Goal: Find specific page/section: Find specific page/section

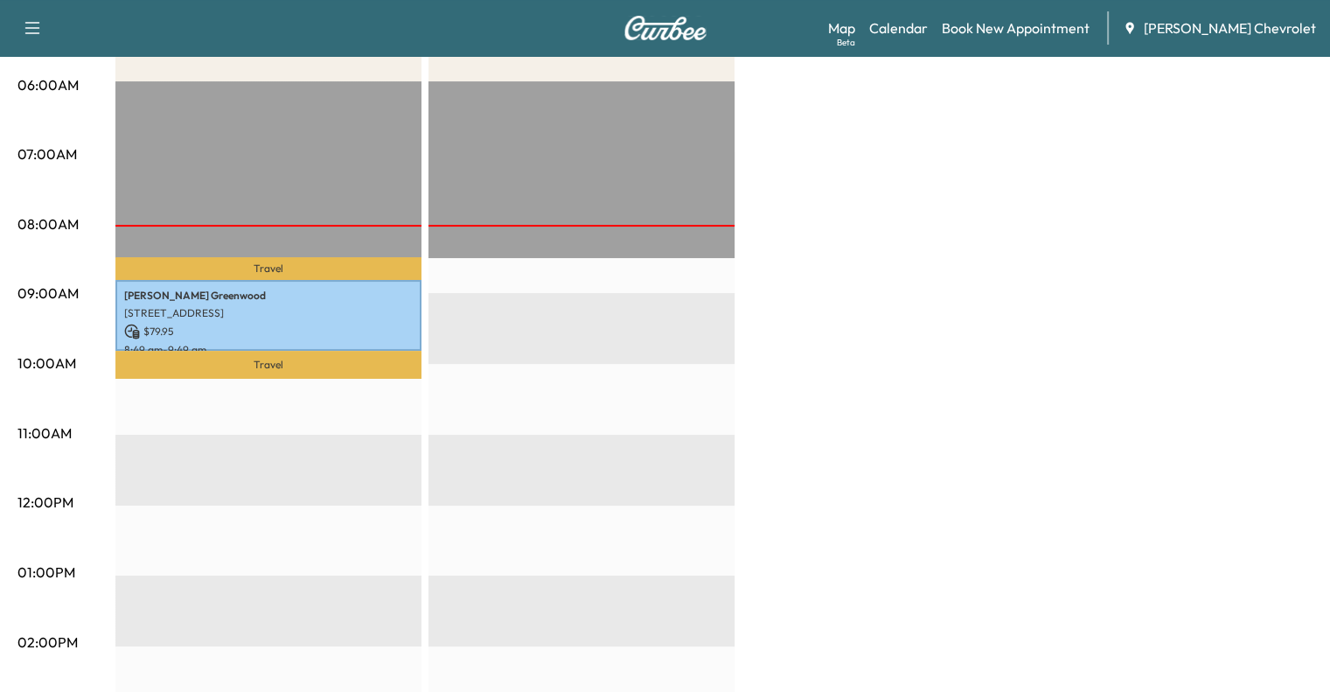
scroll to position [326, 0]
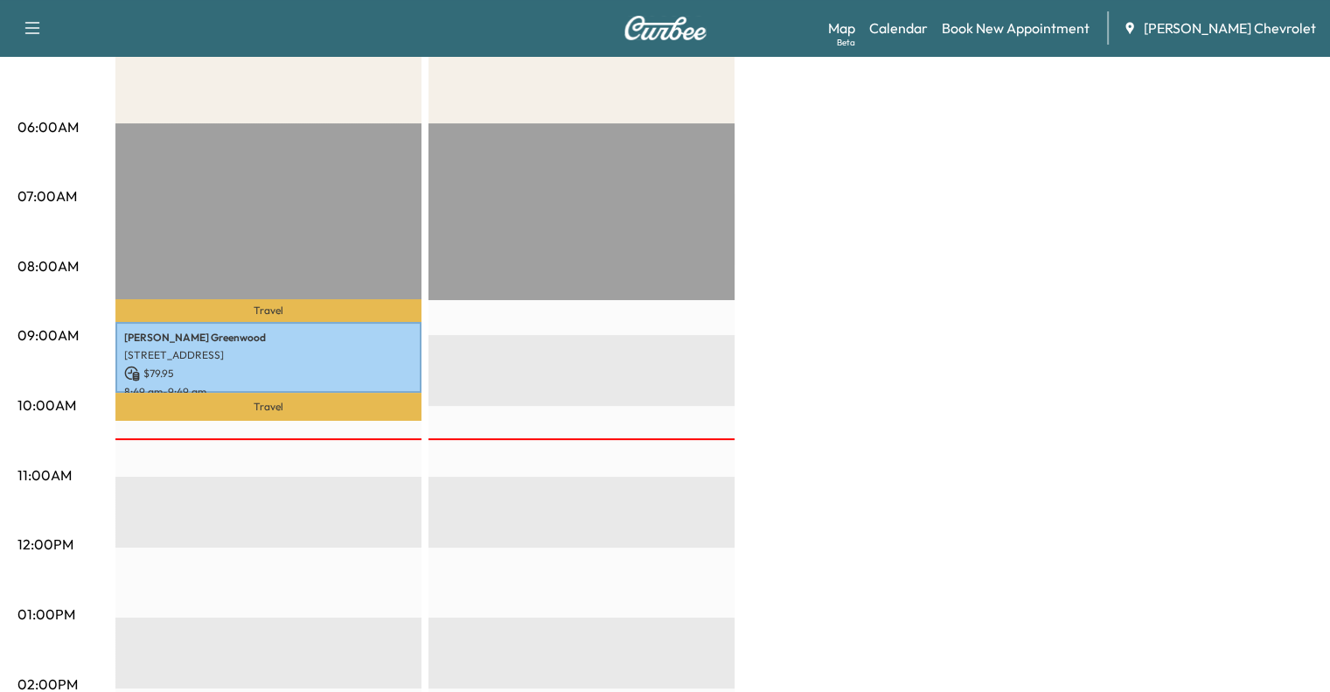
scroll to position [80, 0]
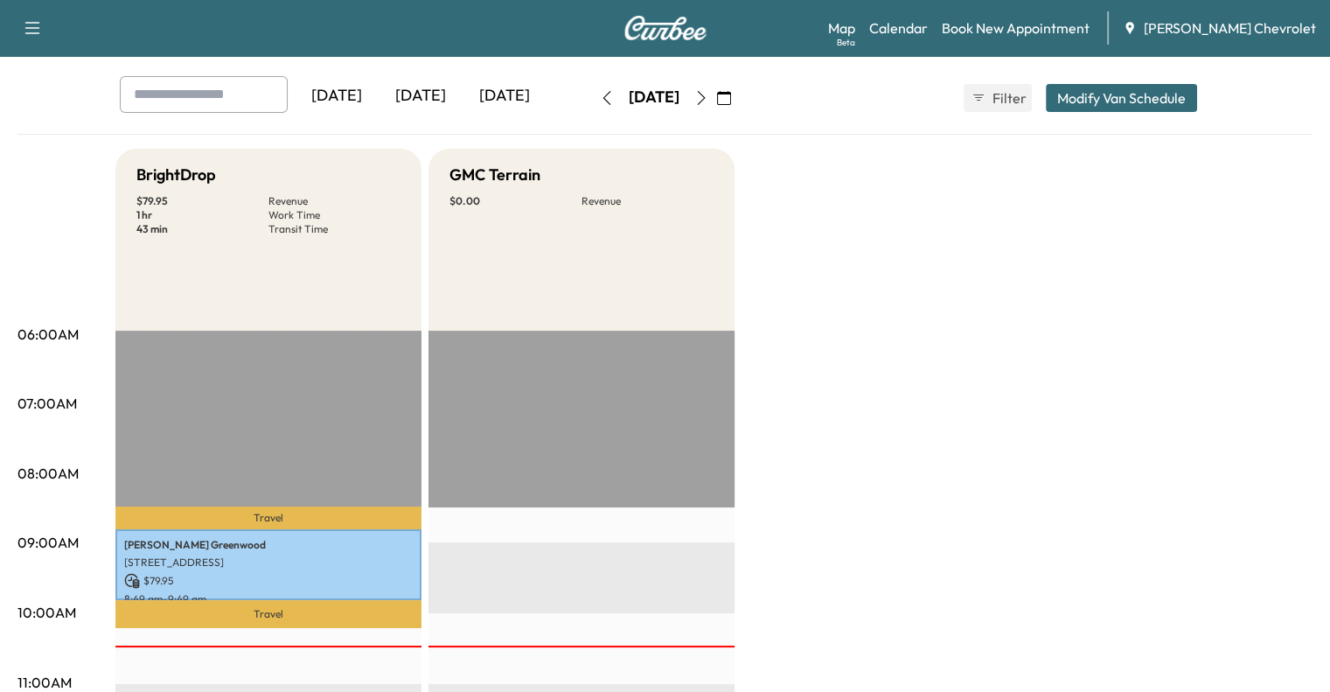
click at [708, 101] on icon "button" at bounding box center [701, 98] width 14 height 14
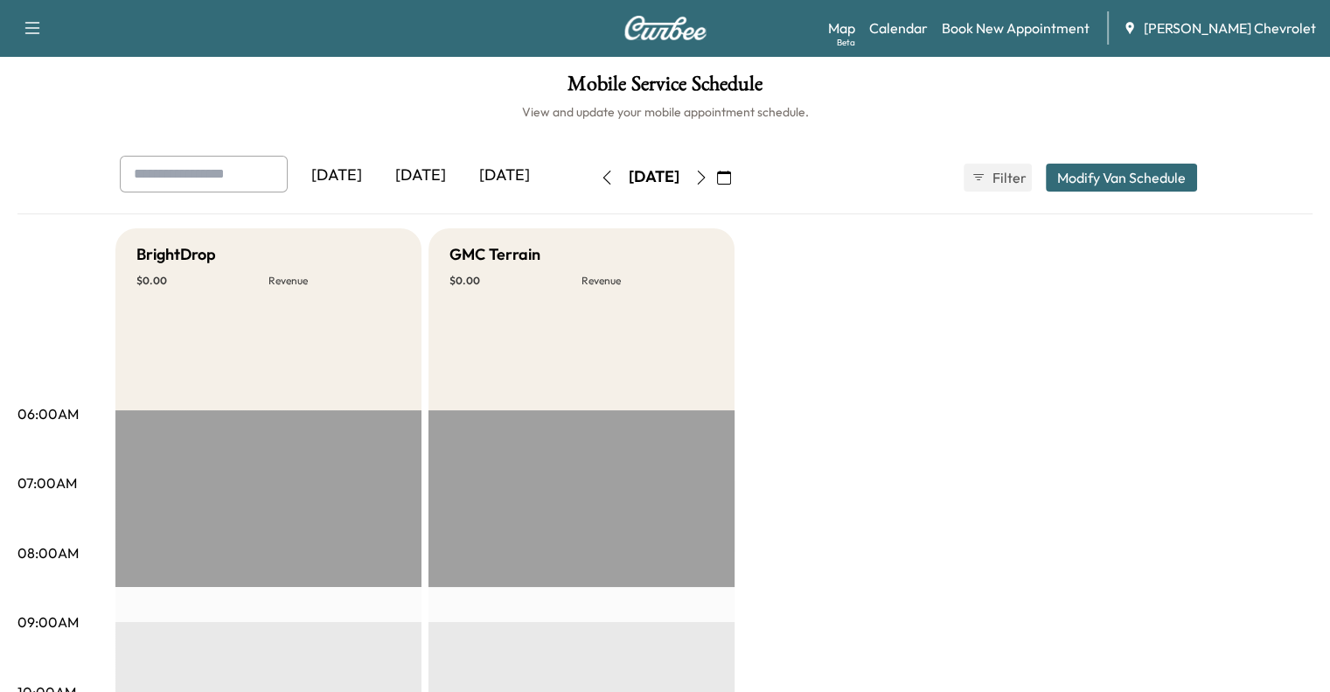
click at [716, 185] on button "button" at bounding box center [701, 178] width 30 height 28
click at [708, 181] on icon "button" at bounding box center [701, 178] width 14 height 14
click at [600, 174] on icon "button" at bounding box center [607, 178] width 14 height 14
click at [592, 174] on button "button" at bounding box center [607, 178] width 30 height 28
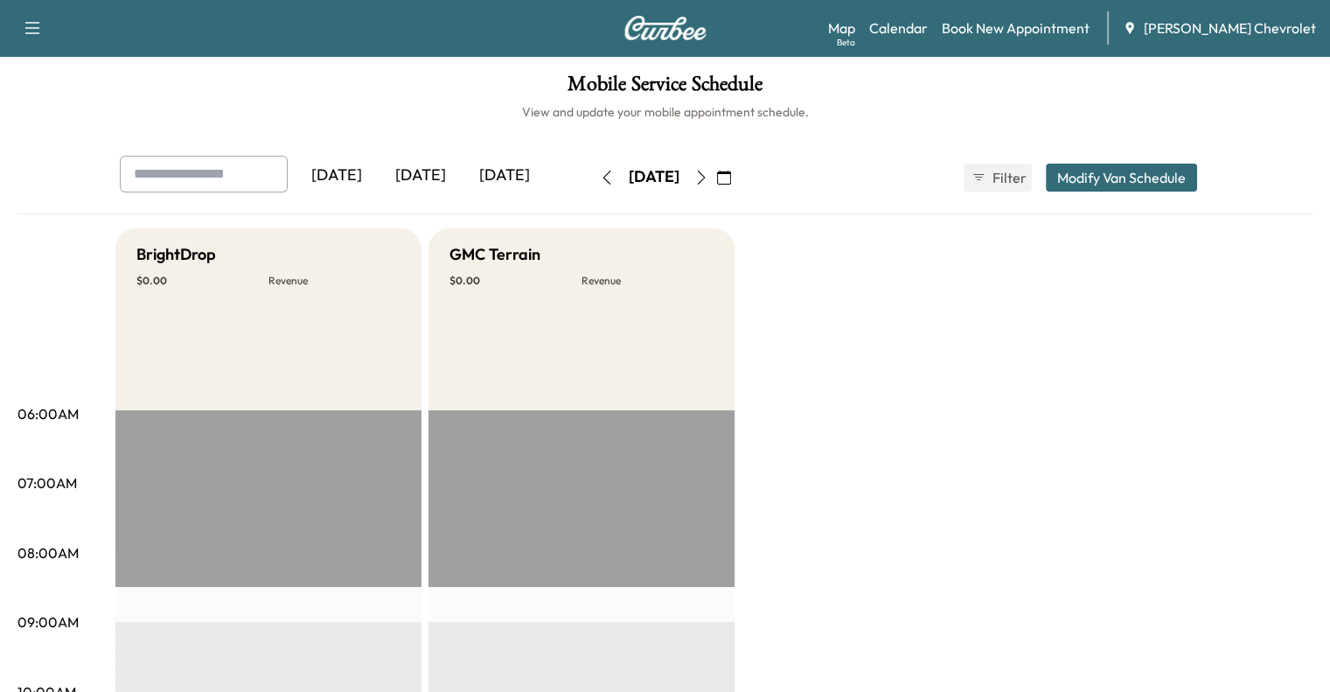
click at [592, 174] on button "button" at bounding box center [607, 178] width 30 height 28
click at [600, 182] on icon "button" at bounding box center [607, 178] width 14 height 14
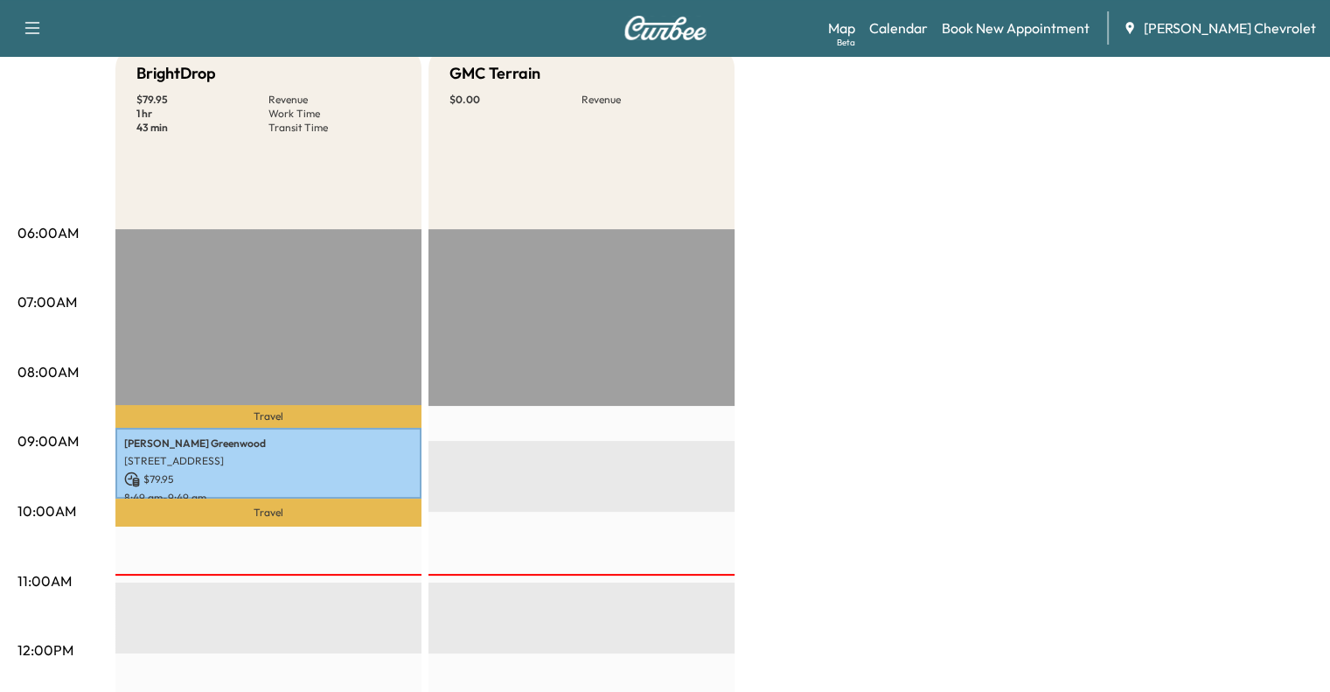
scroll to position [178, 0]
